Goal: Entertainment & Leisure: Consume media (video, audio)

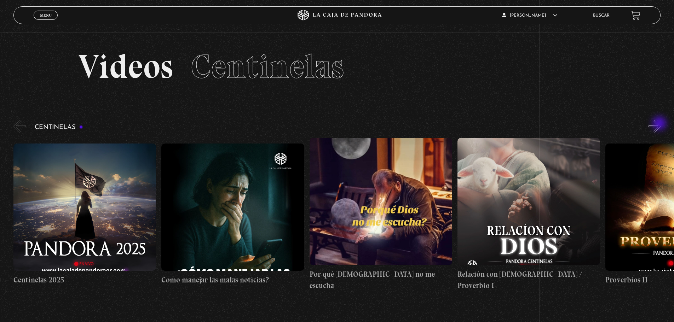
click at [660, 124] on button "»" at bounding box center [654, 126] width 12 height 12
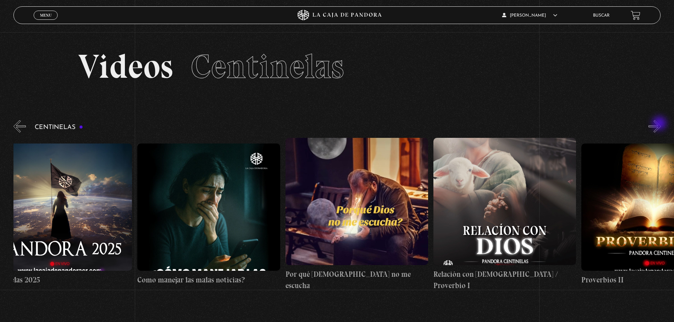
click at [660, 124] on button "»" at bounding box center [654, 126] width 12 height 12
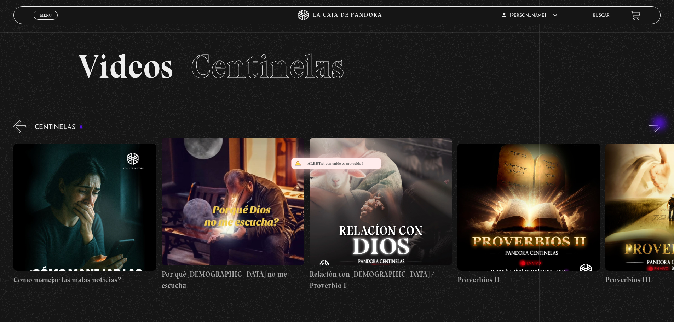
click at [660, 124] on button "»" at bounding box center [654, 126] width 12 height 12
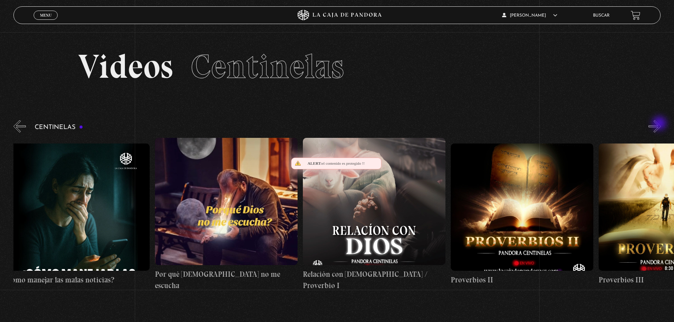
click at [660, 124] on button "»" at bounding box center [654, 126] width 12 height 12
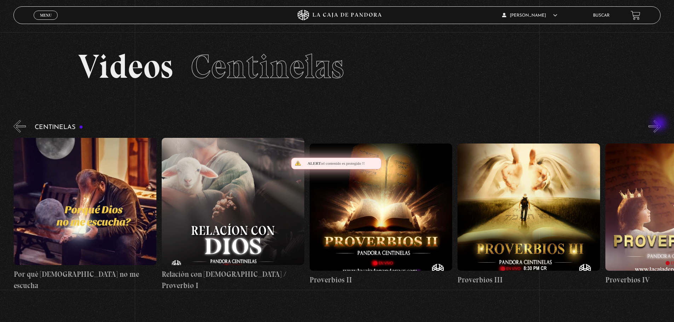
click at [660, 124] on button "»" at bounding box center [654, 126] width 12 height 12
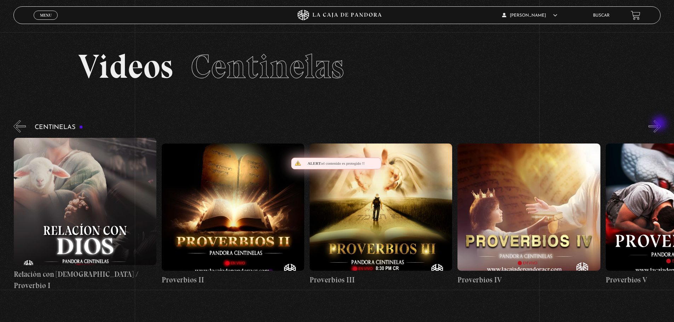
click at [660, 124] on button "»" at bounding box center [654, 126] width 12 height 12
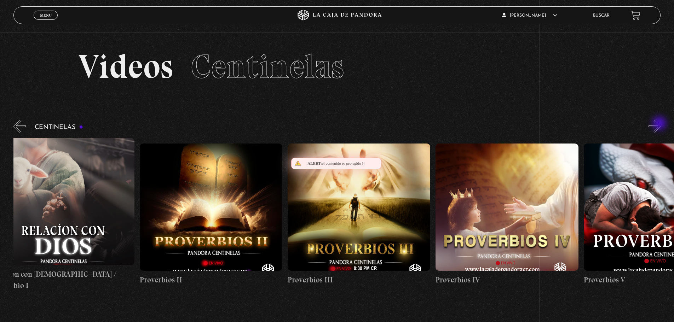
click at [660, 124] on button "»" at bounding box center [654, 126] width 12 height 12
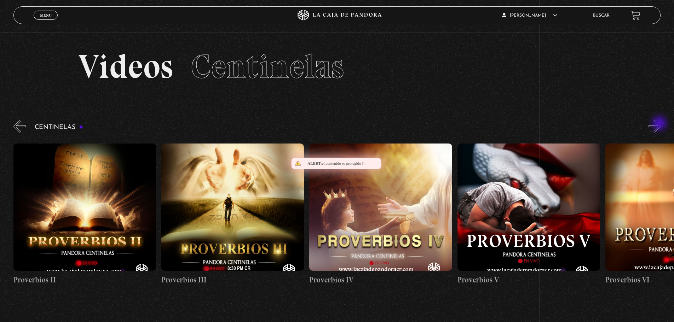
click at [660, 124] on button "»" at bounding box center [654, 126] width 12 height 12
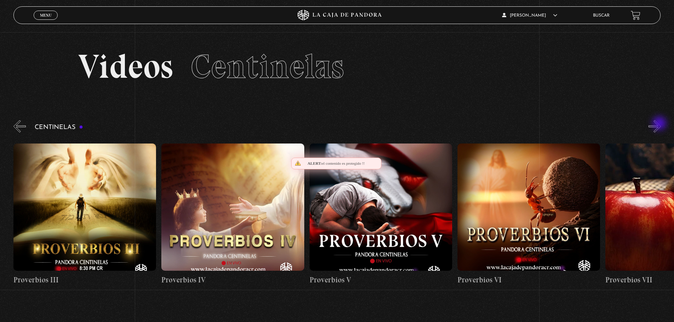
click at [660, 124] on button "»" at bounding box center [654, 126] width 12 height 12
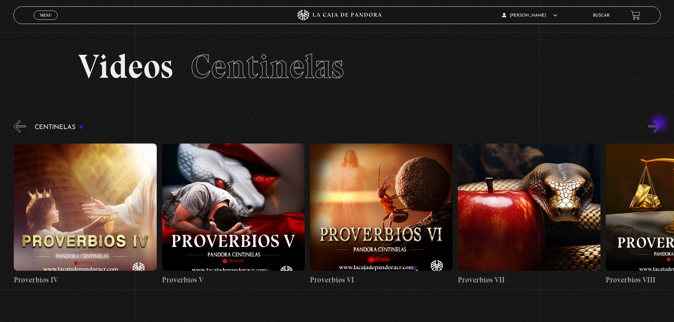
scroll to position [0, 887]
click at [660, 124] on button "»" at bounding box center [654, 126] width 12 height 12
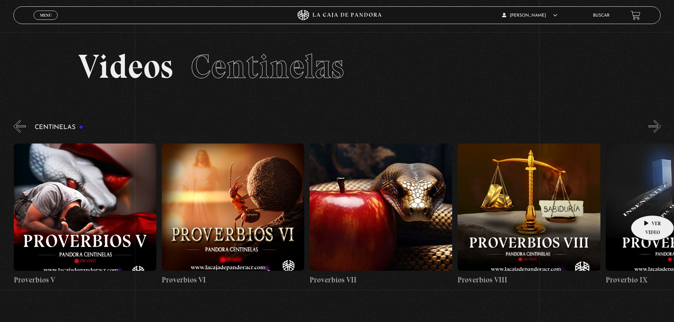
scroll to position [0, 1035]
click at [529, 198] on figure at bounding box center [528, 207] width 142 height 127
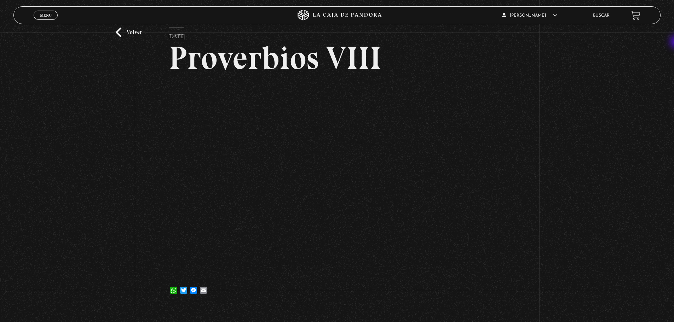
scroll to position [39, 0]
